Goal: Task Accomplishment & Management: Use online tool/utility

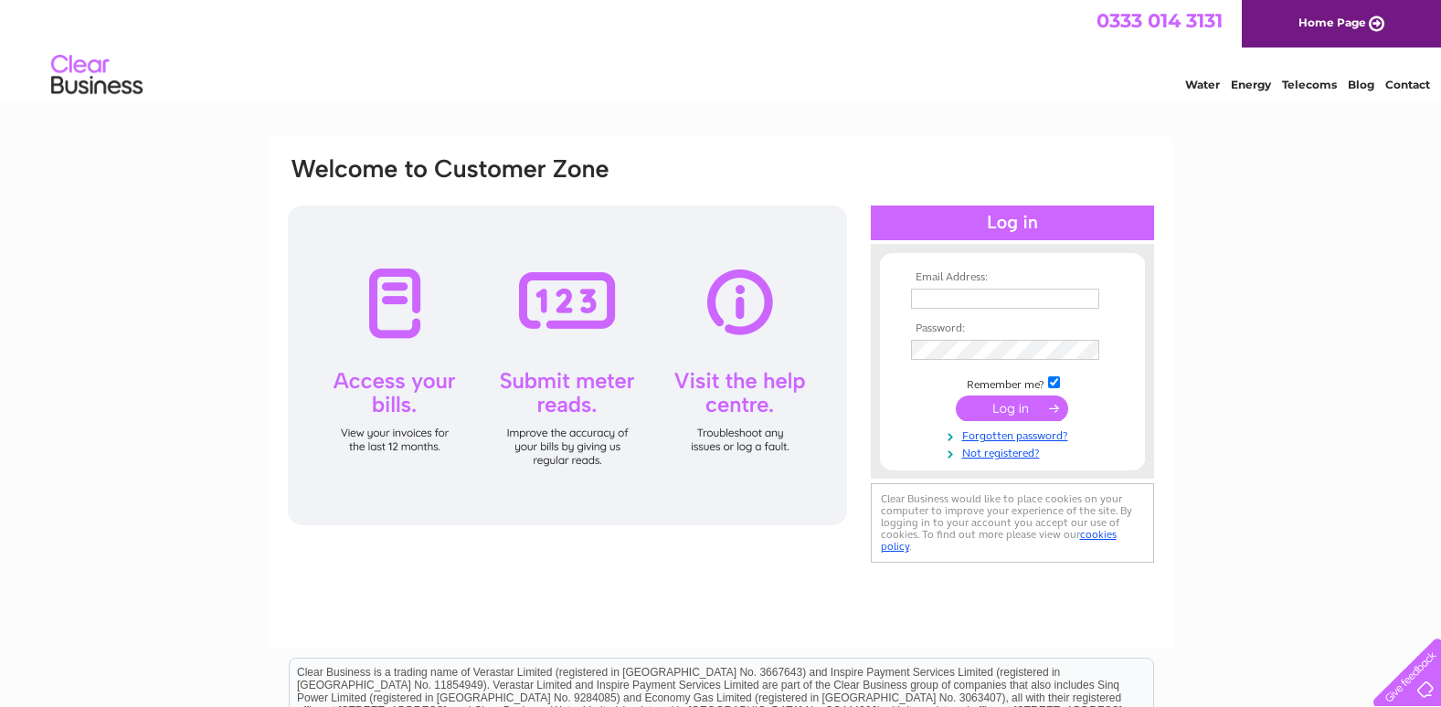
type input "[EMAIL_ADDRESS][DOMAIN_NAME]"
click at [1011, 403] on input "submit" at bounding box center [1011, 409] width 112 height 26
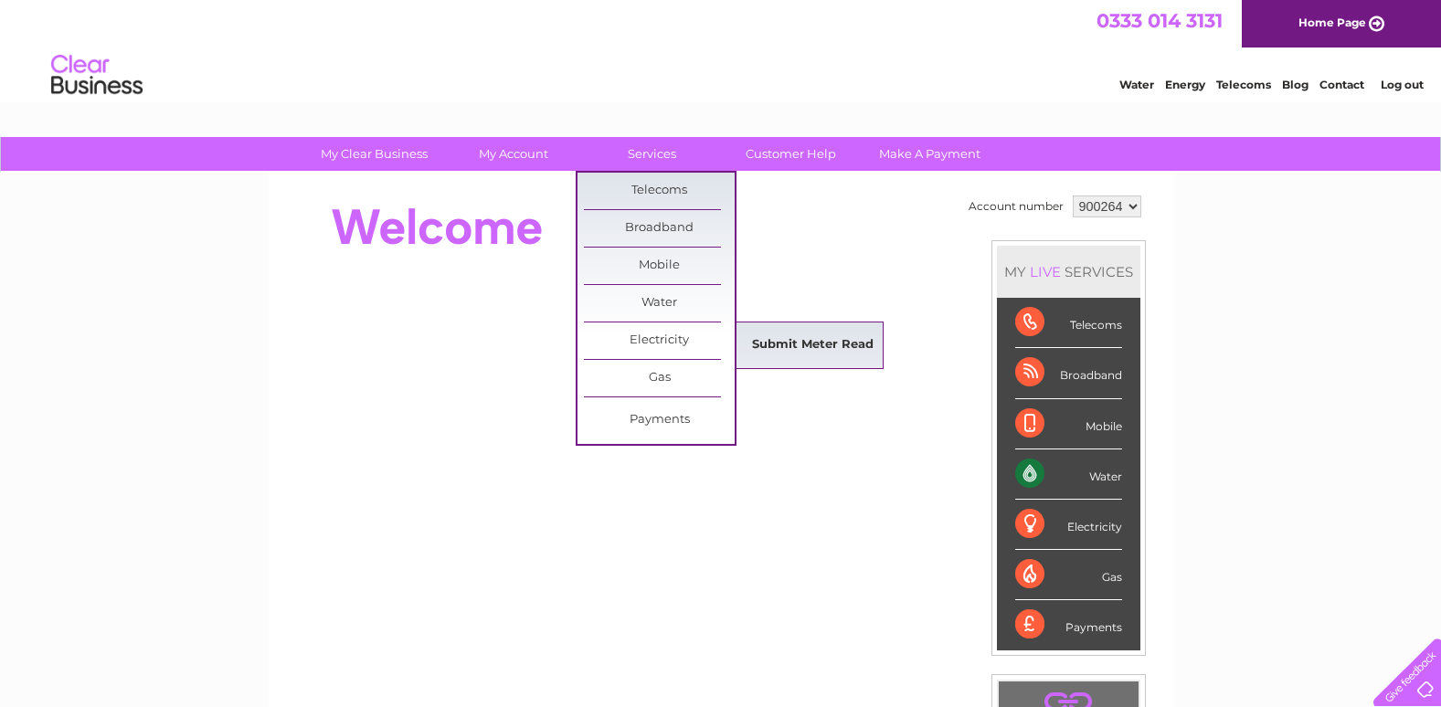
click at [807, 359] on link "Submit Meter Read" at bounding box center [812, 345] width 151 height 37
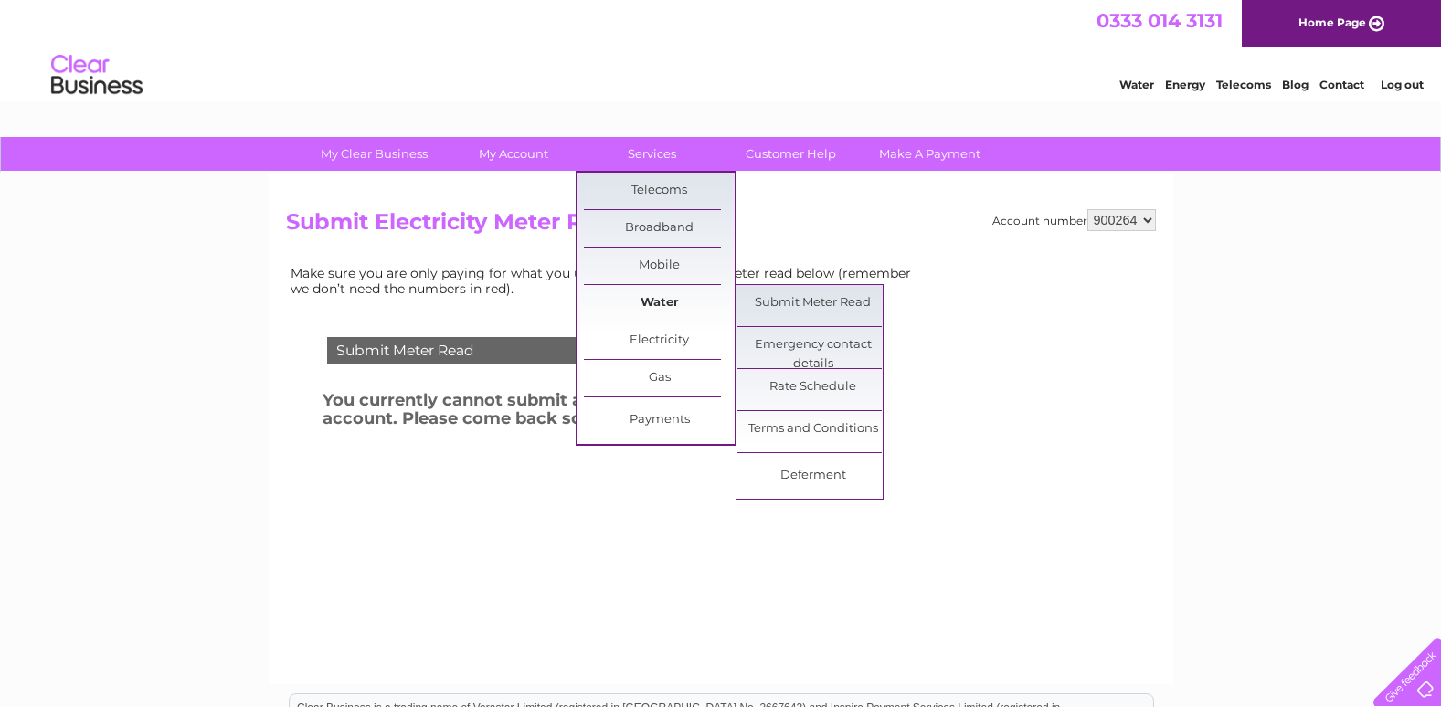
click at [659, 301] on link "Water" at bounding box center [659, 303] width 151 height 37
click at [807, 307] on link "Submit Meter Read" at bounding box center [812, 303] width 151 height 37
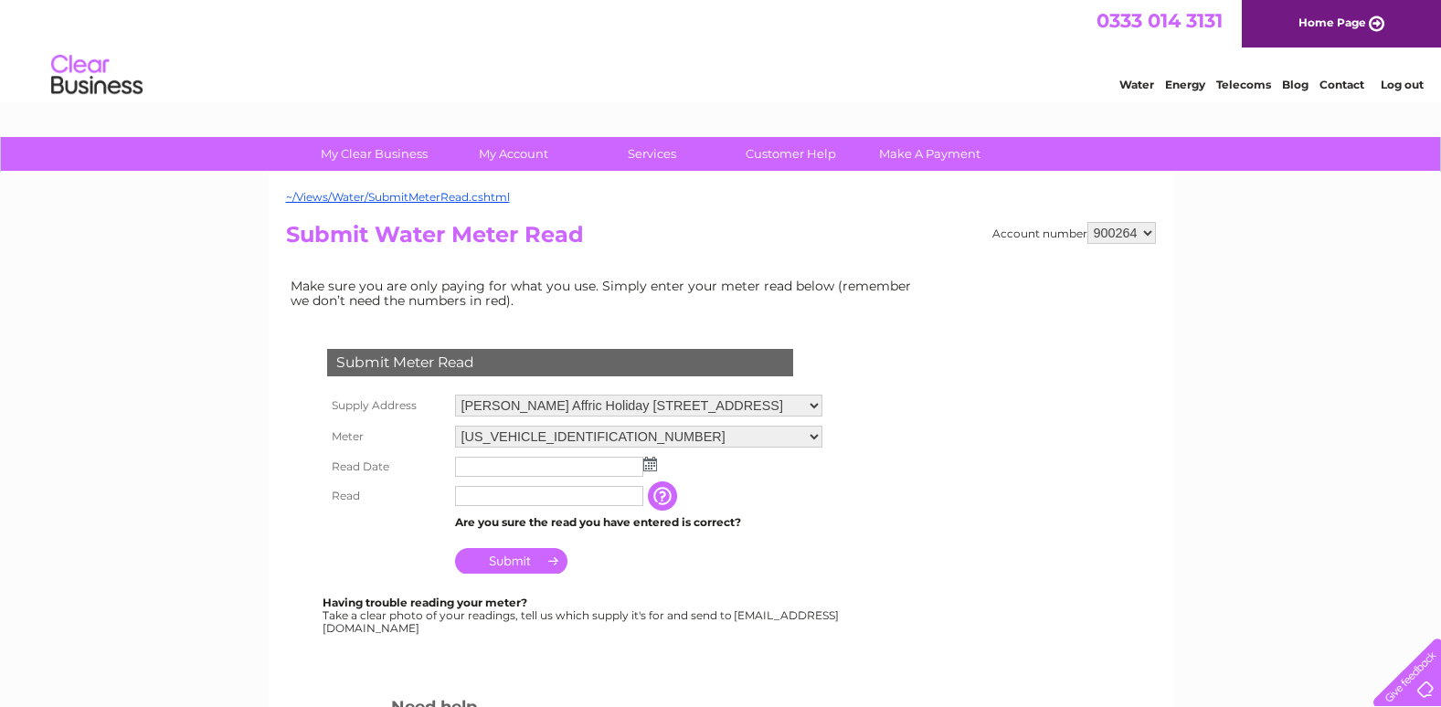
click at [648, 464] on img at bounding box center [650, 464] width 14 height 15
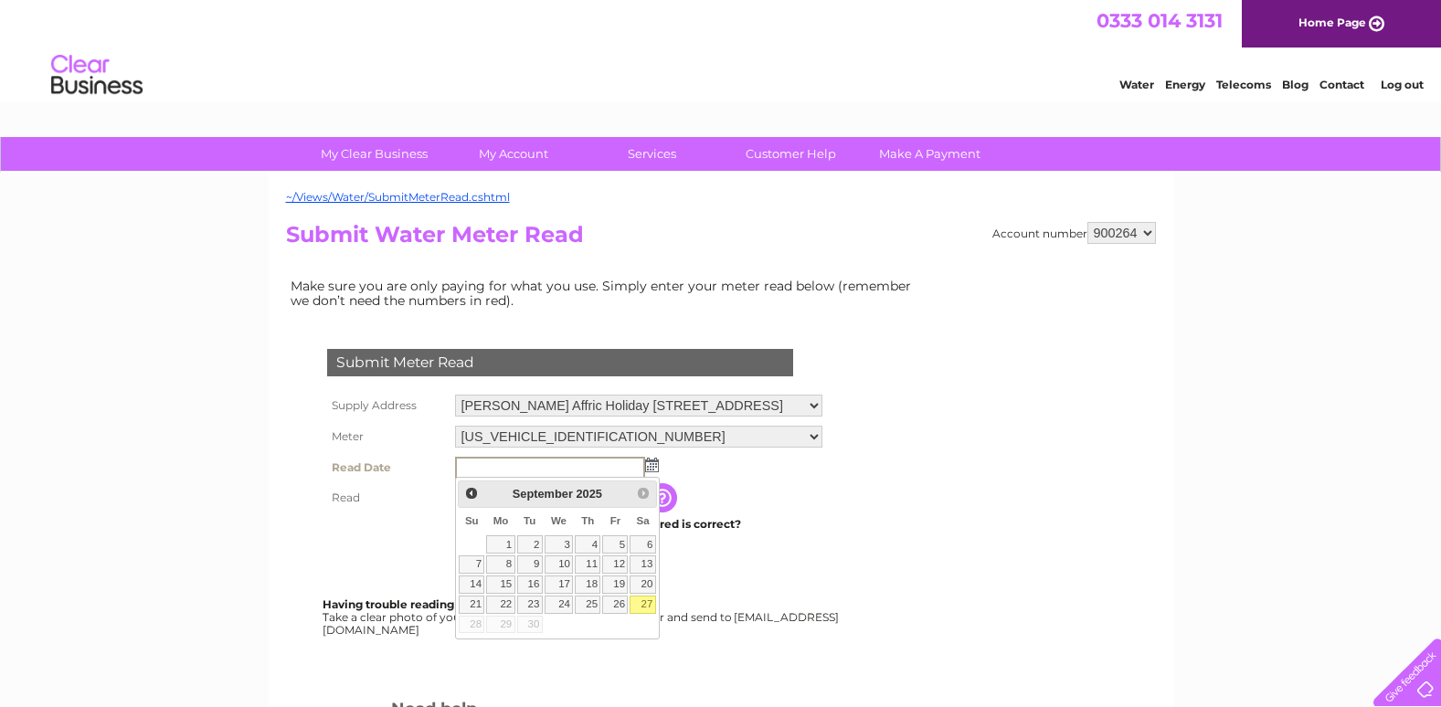
click at [645, 601] on link "27" at bounding box center [642, 605] width 26 height 18
type input "2025/09/27"
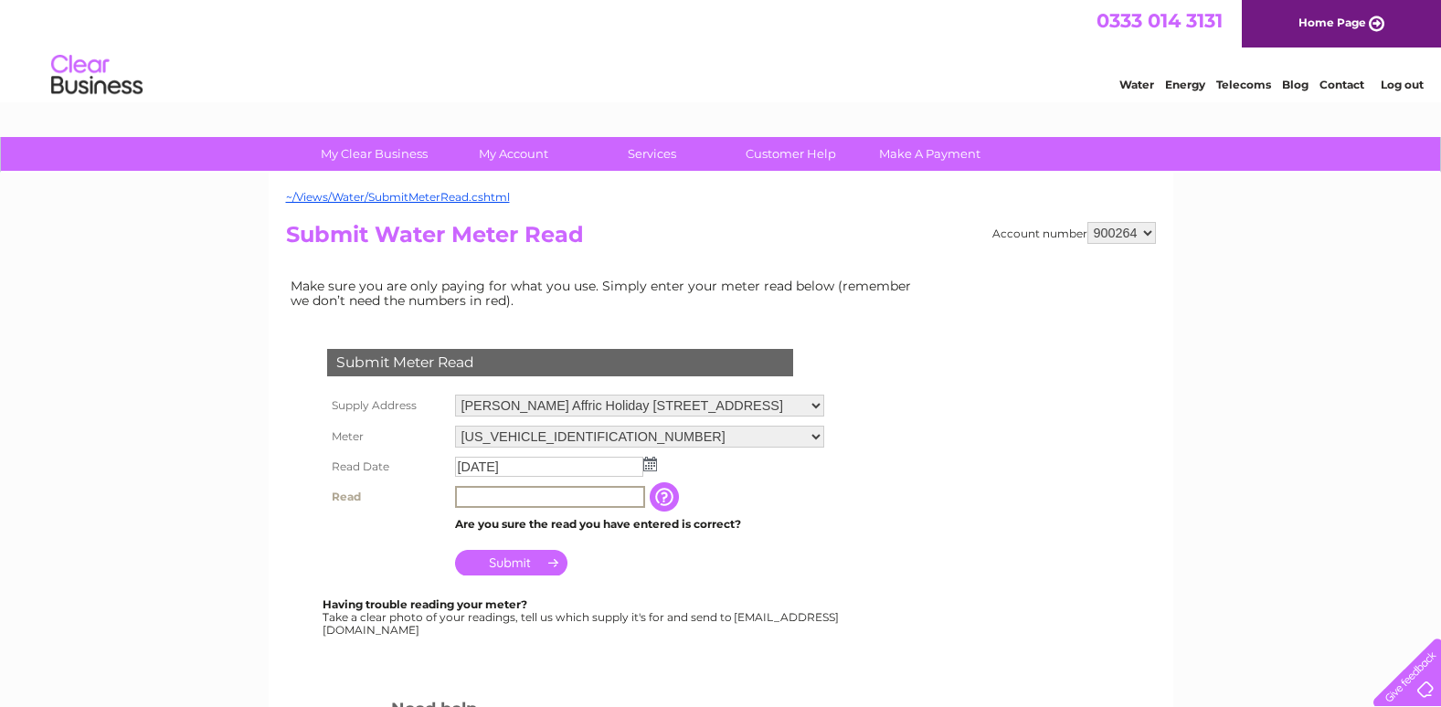
click at [480, 496] on input "text" at bounding box center [550, 497] width 190 height 22
type input "00876"
click at [521, 559] on input "Submit" at bounding box center [511, 561] width 112 height 26
